Goal: Information Seeking & Learning: Find specific fact

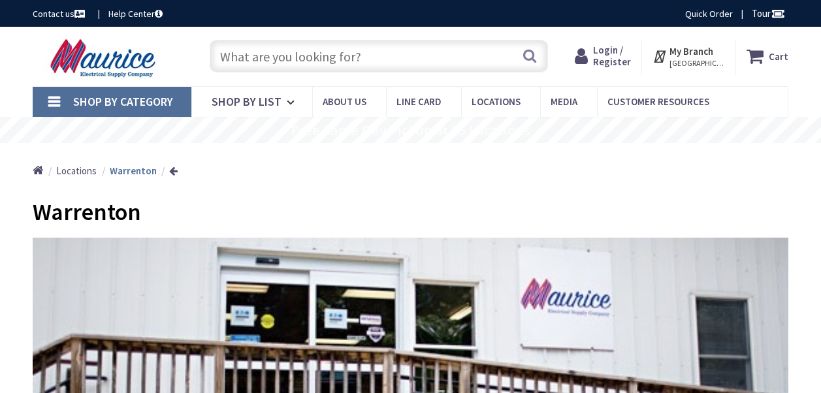
drag, startPoint x: 0, startPoint y: 0, endPoint x: 397, endPoint y: 56, distance: 401.0
click at [397, 56] on input "text" at bounding box center [379, 56] width 338 height 33
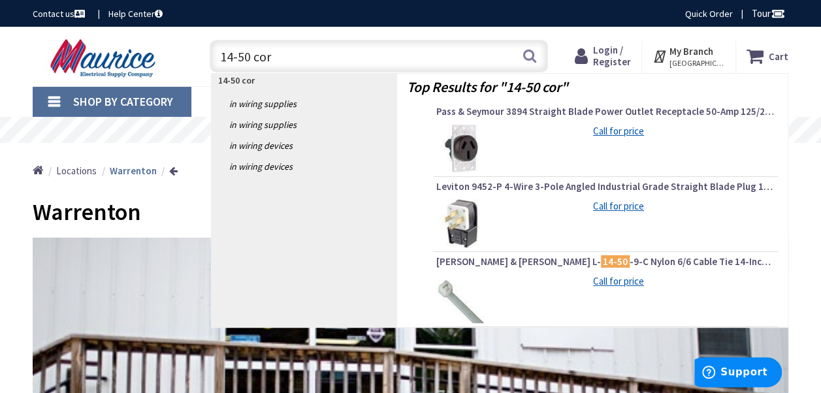
type input "14-50 cord"
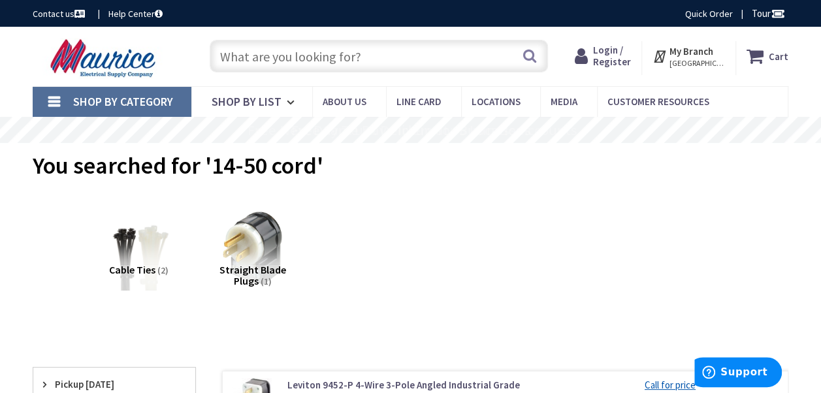
click at [272, 65] on input "text" at bounding box center [379, 56] width 338 height 33
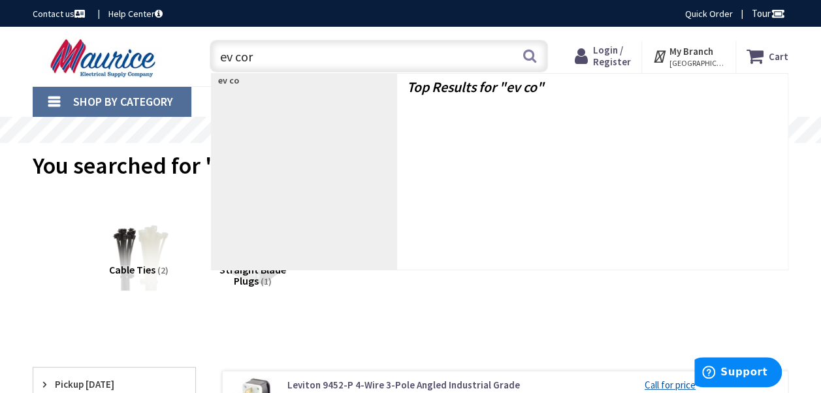
type input "ev cord"
